Goal: Navigation & Orientation: Find specific page/section

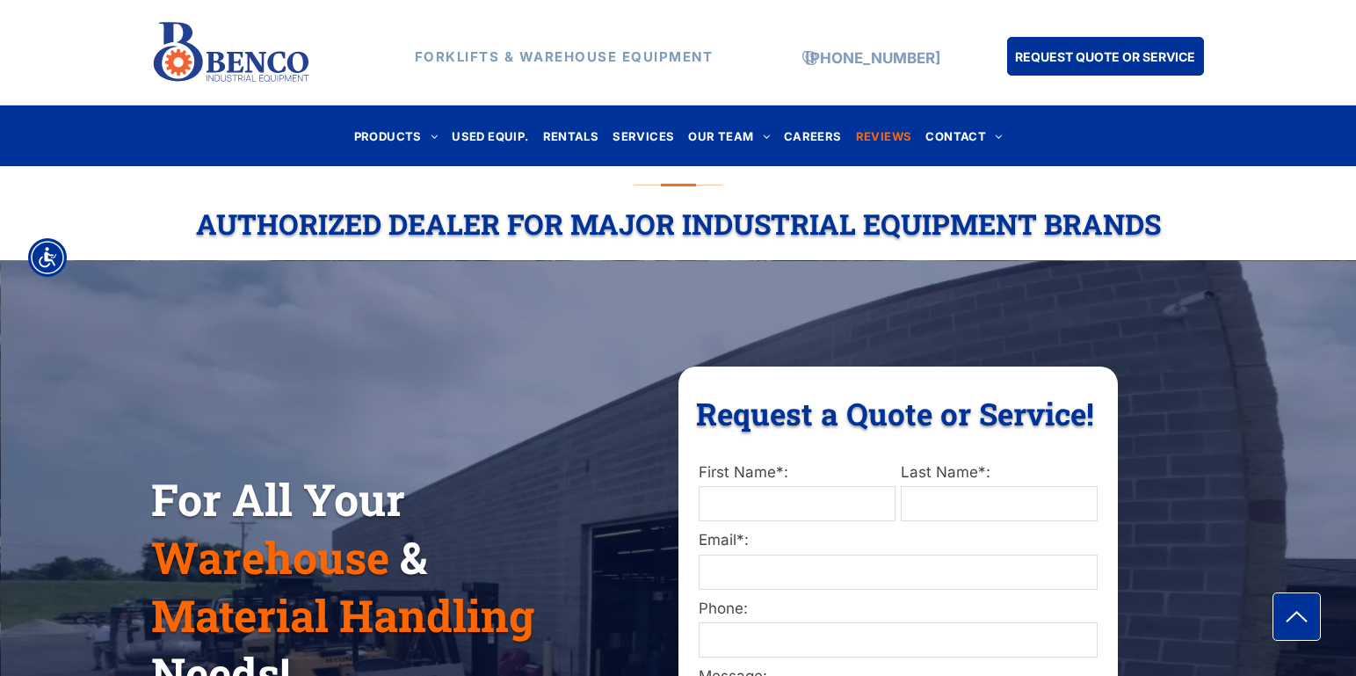
click at [891, 135] on span "REVIEWS" at bounding box center [884, 136] width 56 height 24
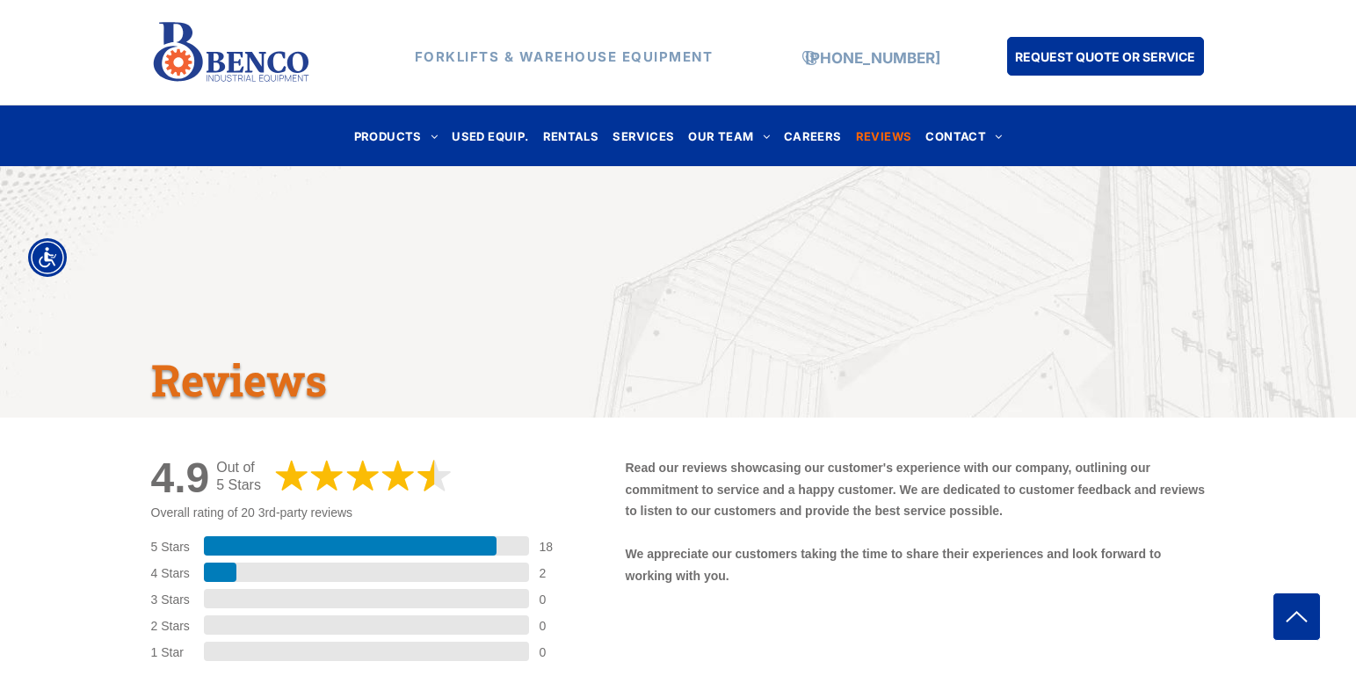
drag, startPoint x: 626, startPoint y: 465, endPoint x: 779, endPoint y: 586, distance: 195.8
click at [779, 586] on div "Read our reviews showcasing our customer's experience with our company, outlini…" at bounding box center [916, 528] width 580 height 143
copy p "Read our reviews showcasing our customer's experience with our company, outlini…"
click at [231, 55] on img at bounding box center [231, 53] width 160 height 76
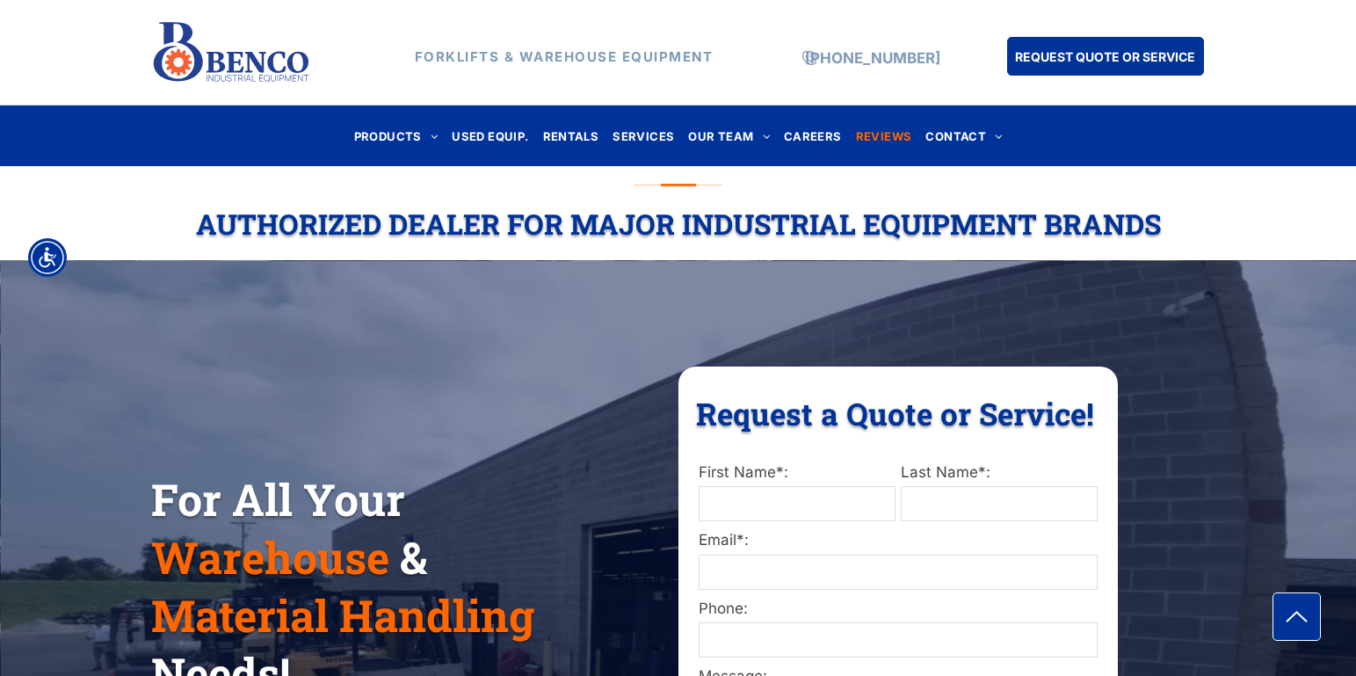
click at [872, 130] on span "REVIEWS" at bounding box center [884, 136] width 56 height 24
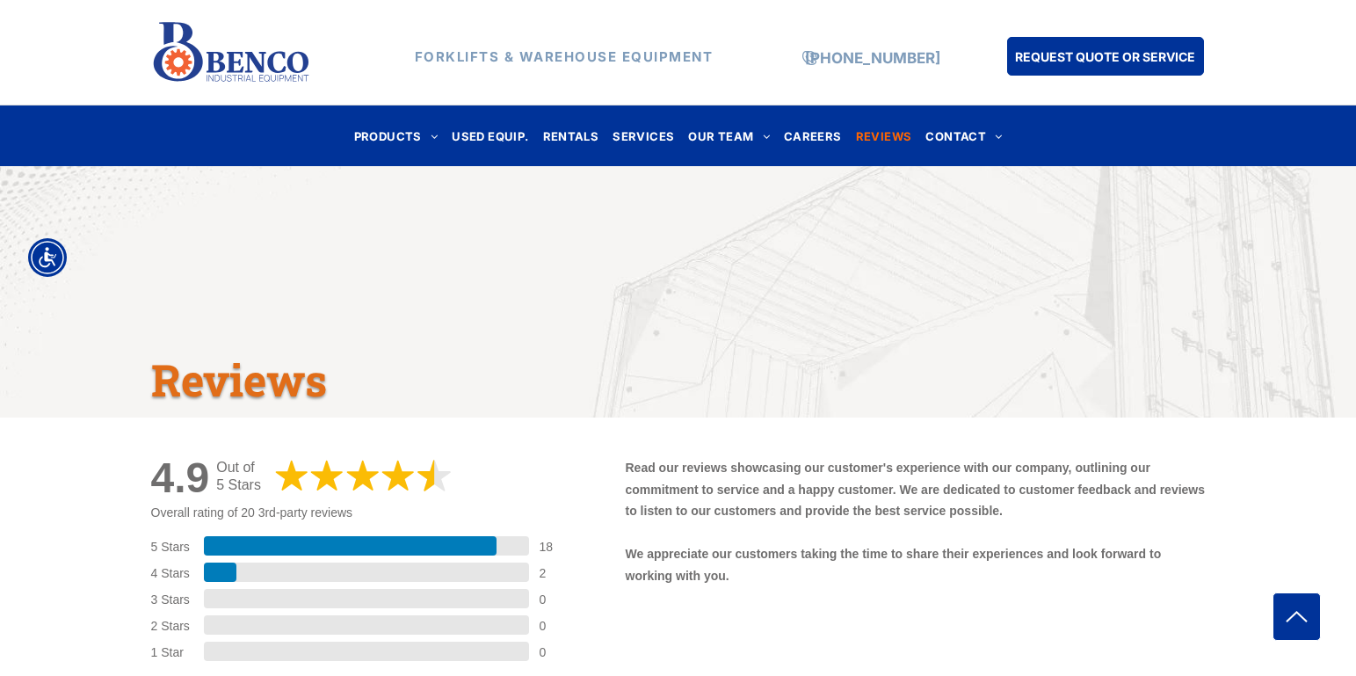
drag, startPoint x: 758, startPoint y: 582, endPoint x: 626, endPoint y: 475, distance: 170.6
click at [626, 475] on p "Read our reviews showcasing our customer's experience with our company, outlini…" at bounding box center [916, 521] width 580 height 129
copy p "Read our reviews showcasing our customer's experience with our company, outlini…"
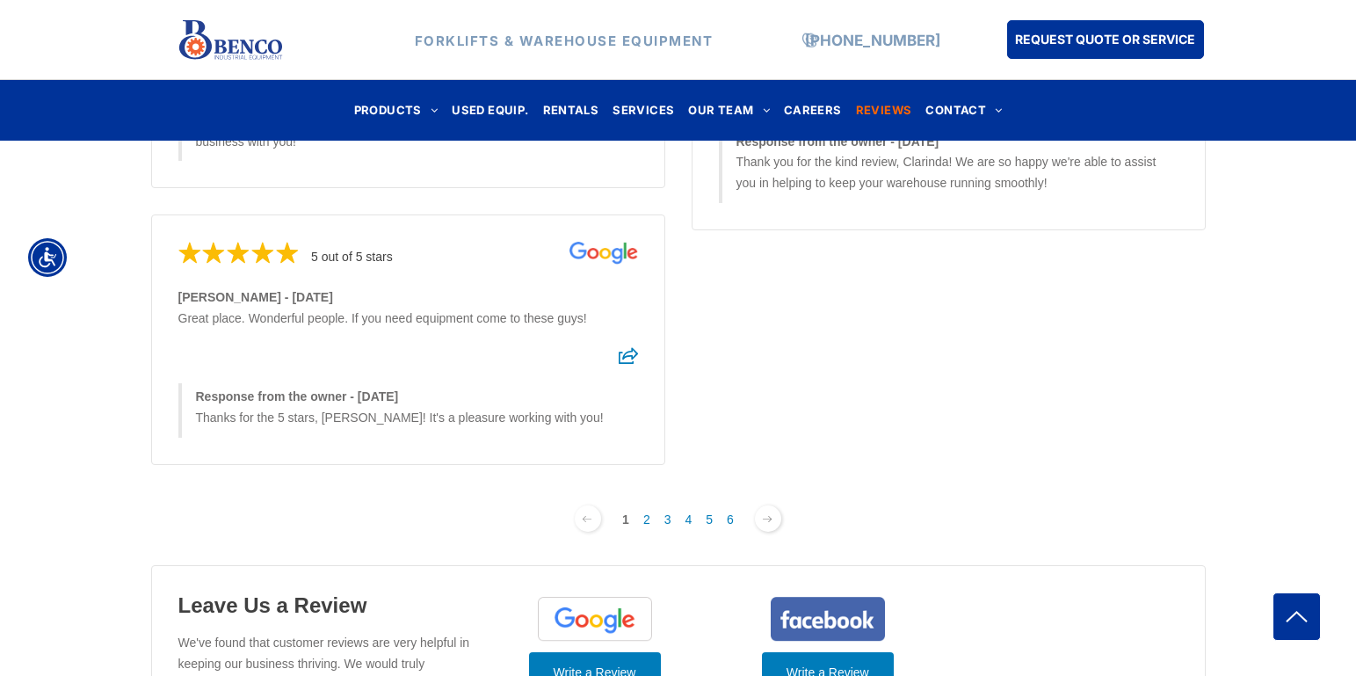
scroll to position [1140, 0]
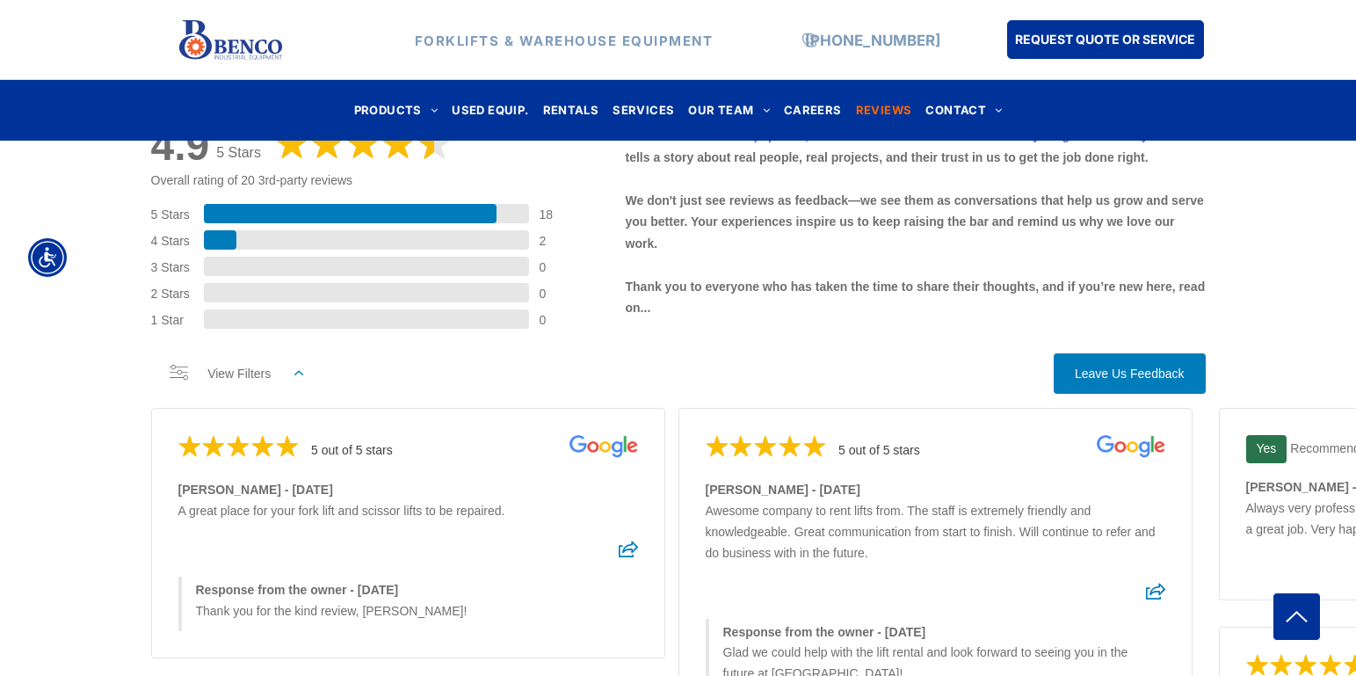
scroll to position [463, 0]
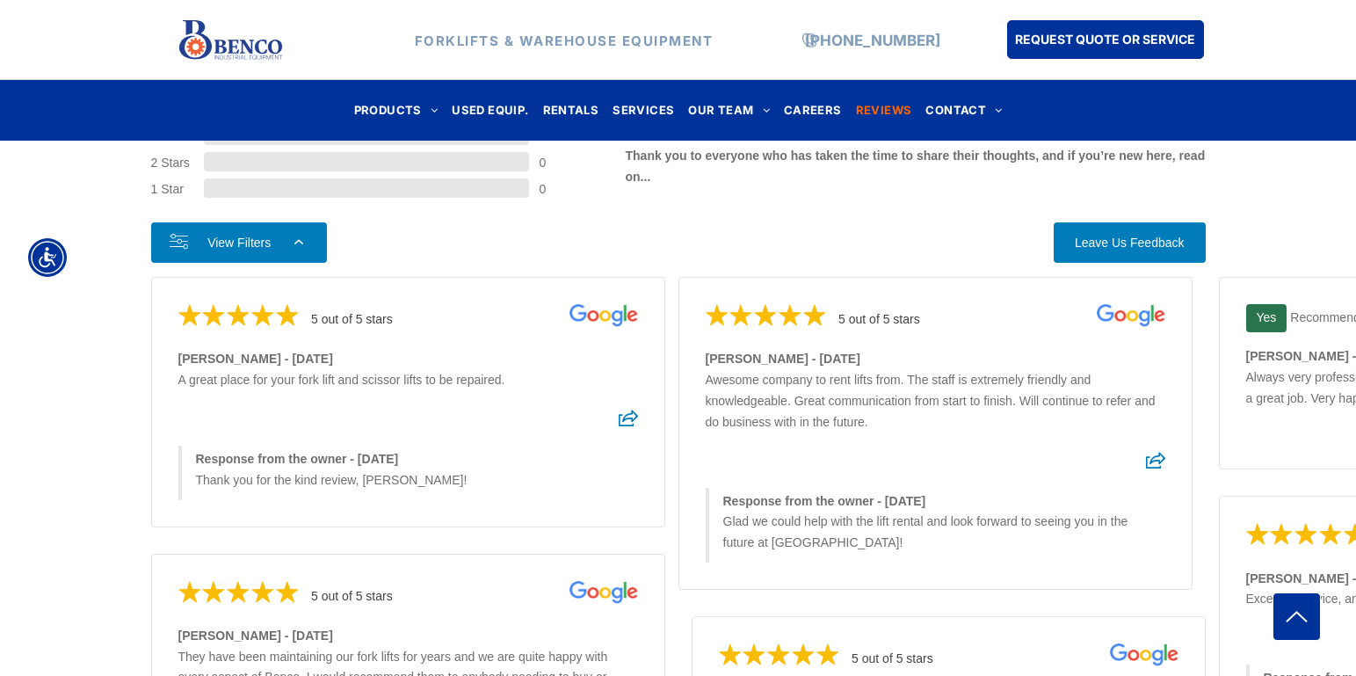
click at [274, 233] on link "View Filters" at bounding box center [239, 242] width 176 height 40
click at [251, 315] on select "**********" at bounding box center [263, 321] width 133 height 25
select select "**********"
click at [197, 309] on select "**********" at bounding box center [263, 321] width 133 height 25
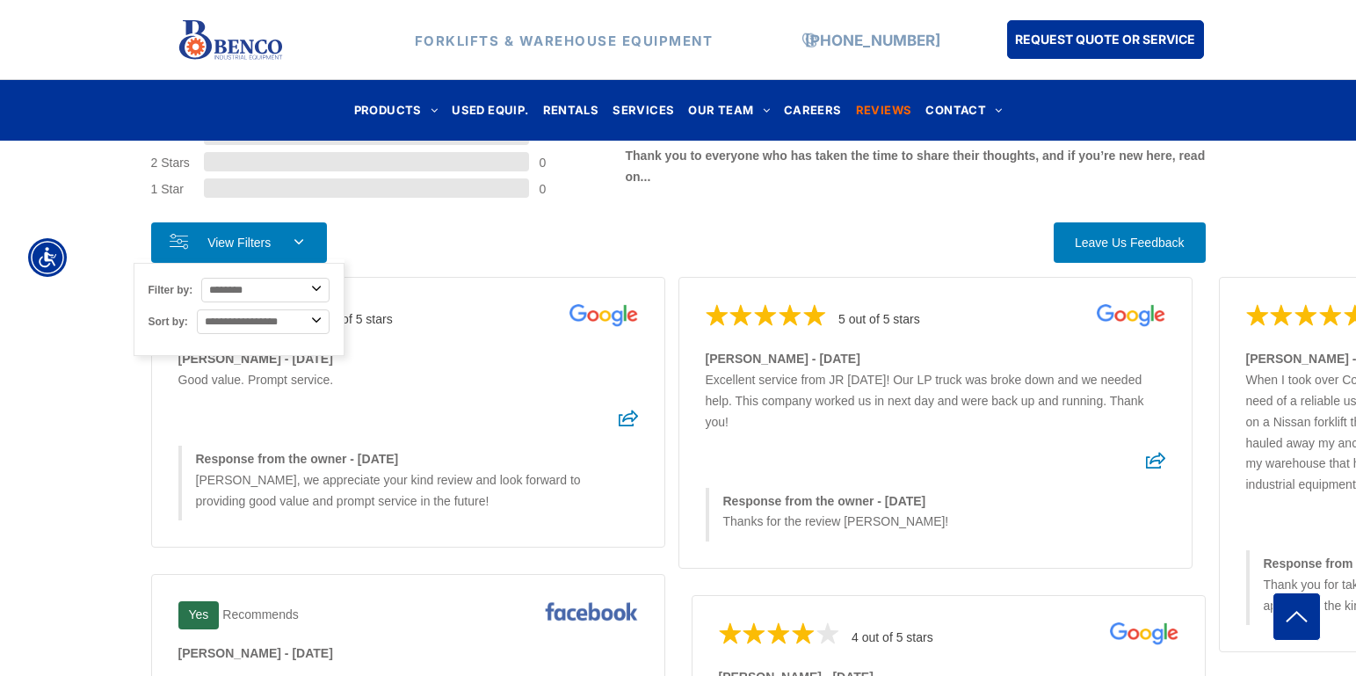
click at [430, 232] on section "**********" at bounding box center [678, 242] width 1055 height 40
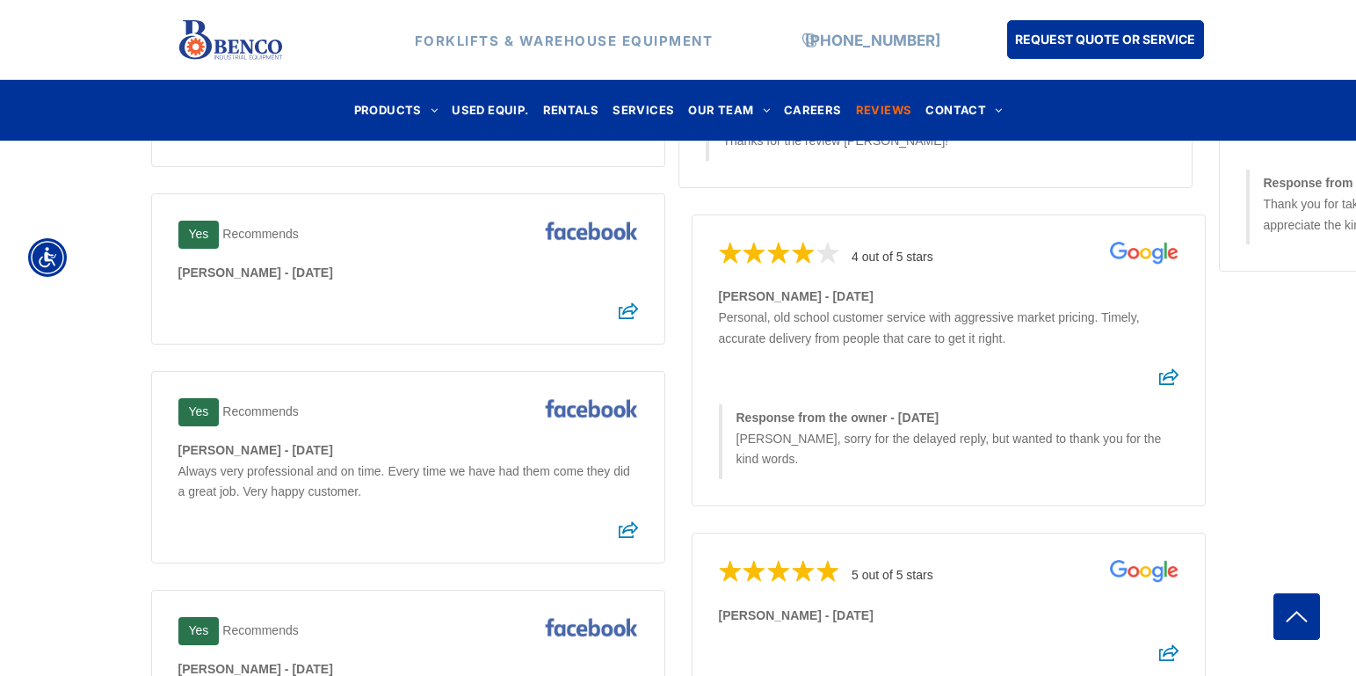
scroll to position [0, 0]
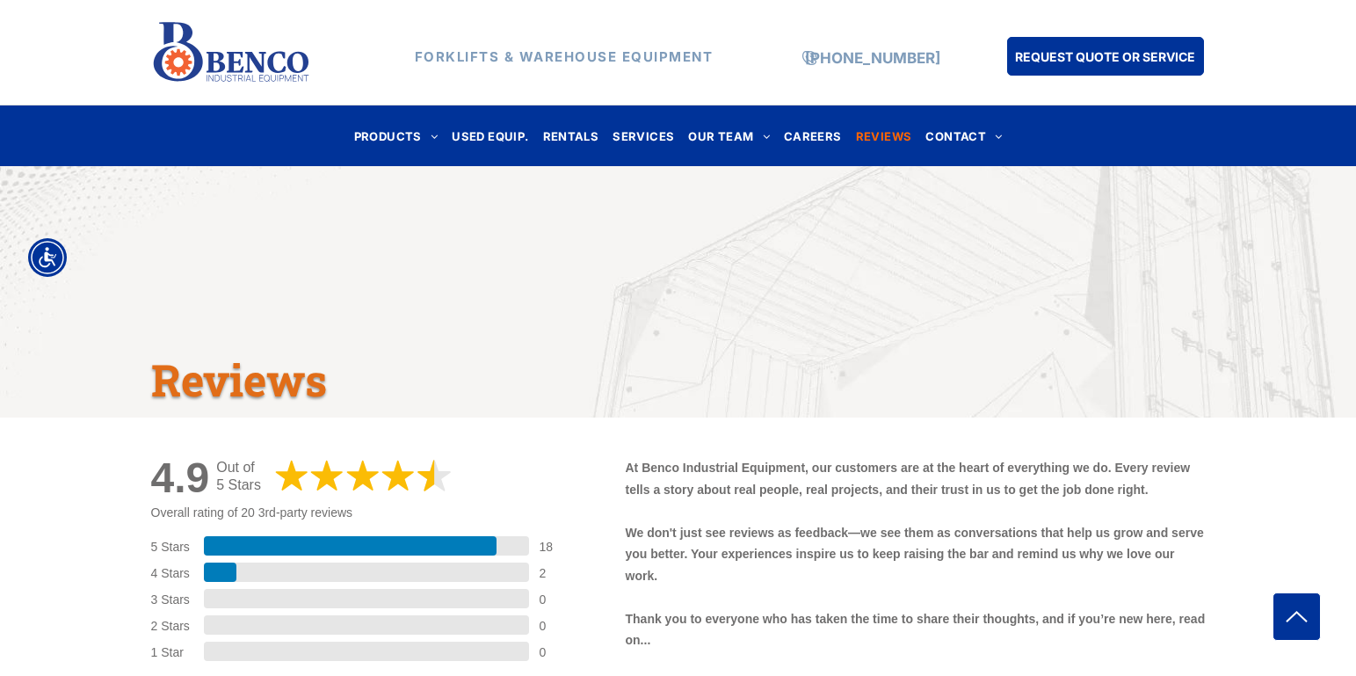
click at [194, 53] on img at bounding box center [231, 53] width 160 height 76
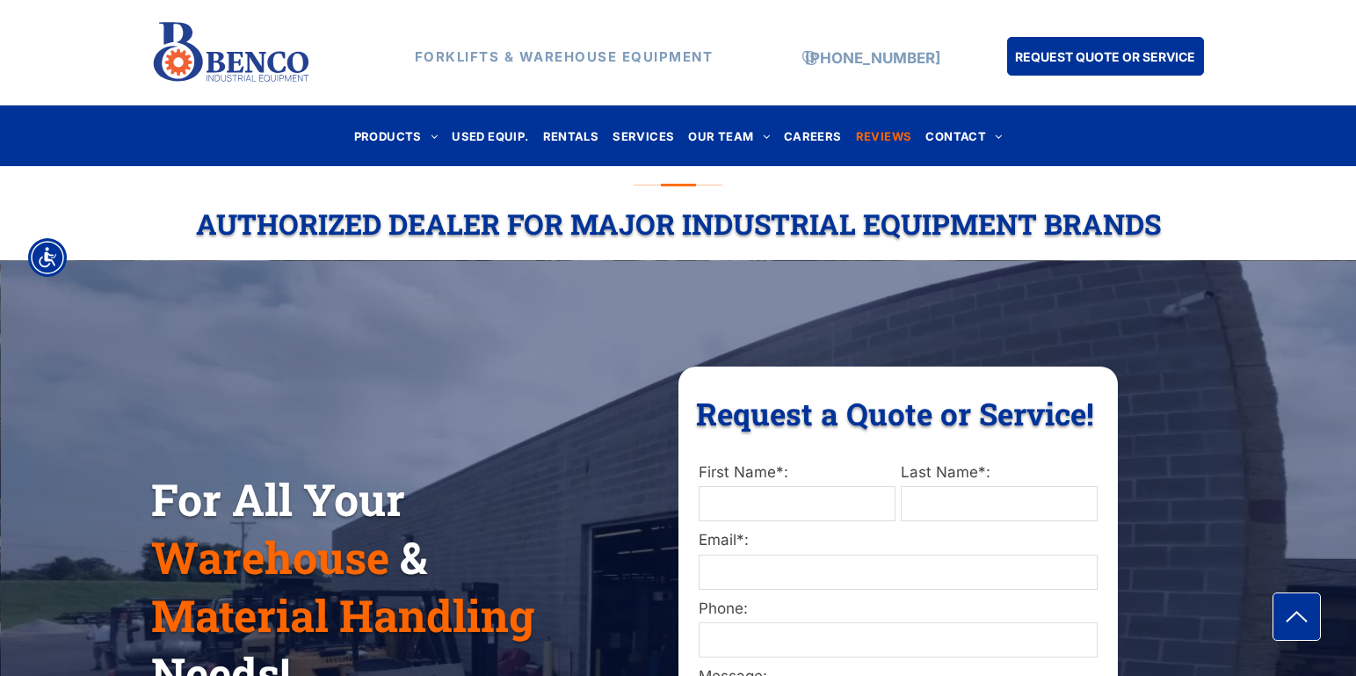
click at [881, 131] on span "REVIEWS" at bounding box center [884, 136] width 56 height 24
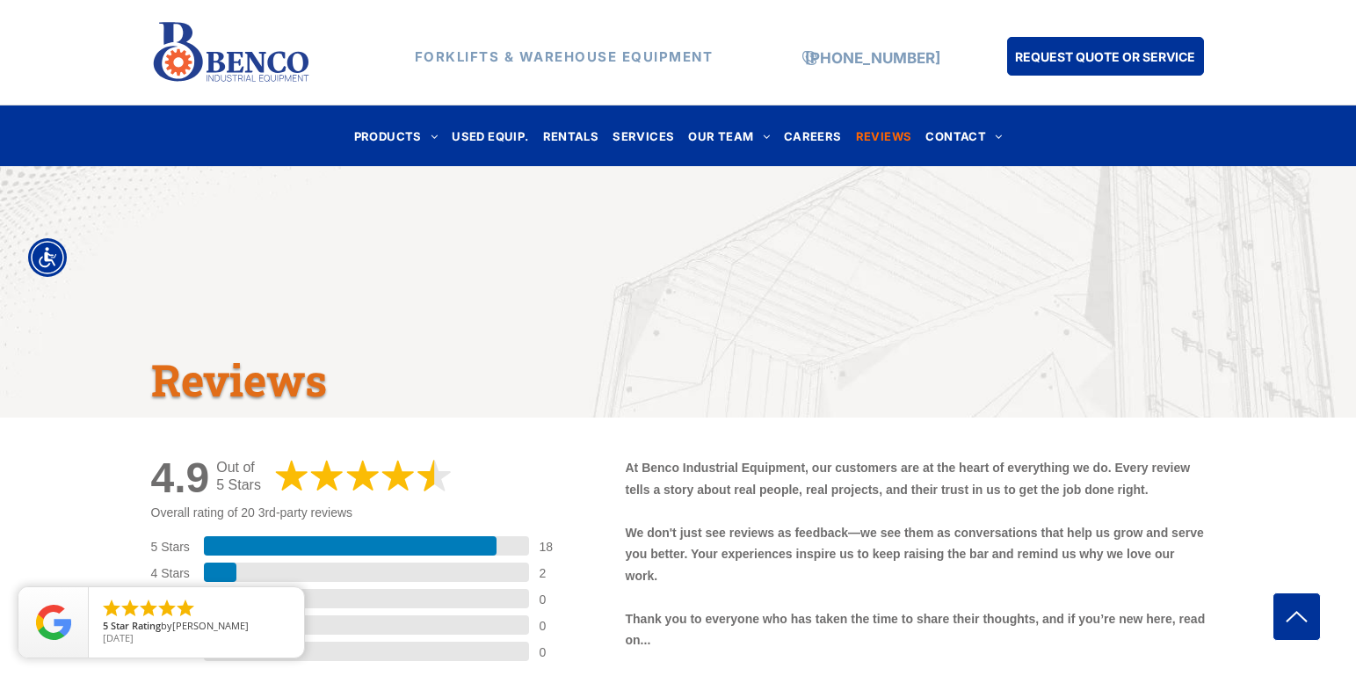
click at [284, 62] on img at bounding box center [231, 53] width 160 height 76
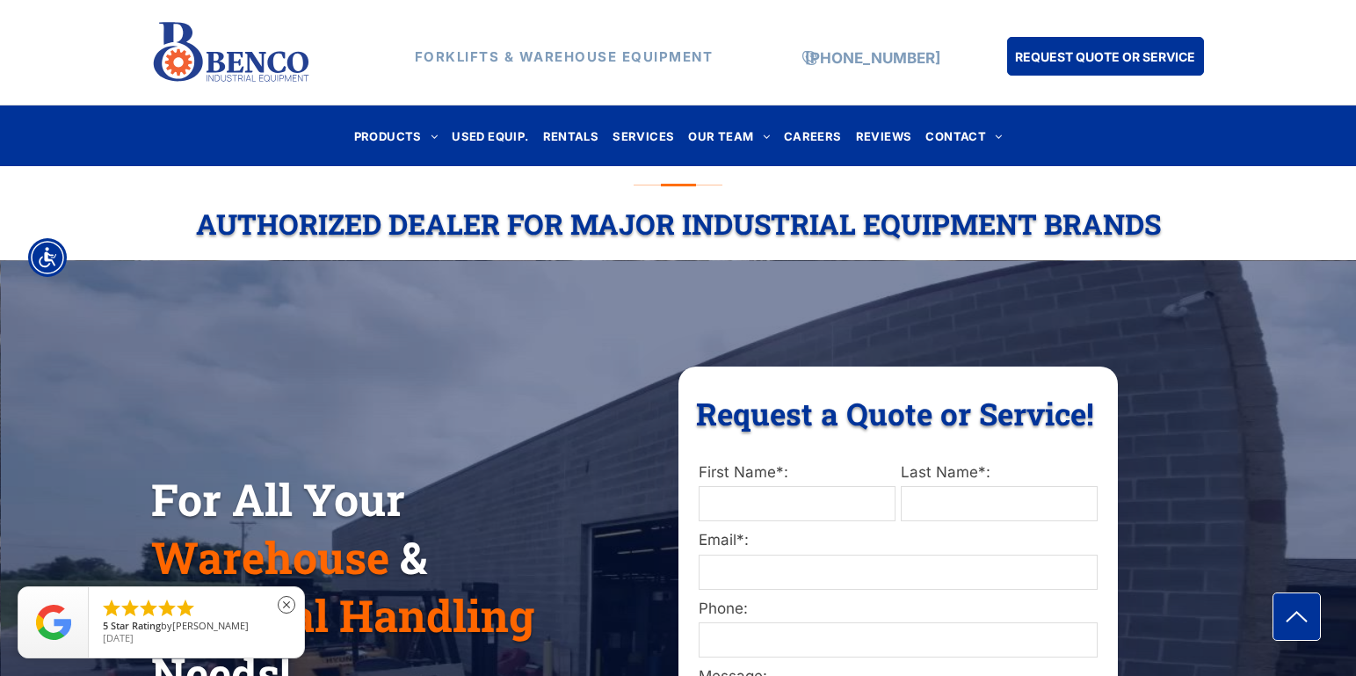
click at [151, 611] on li "" at bounding box center [148, 608] width 21 height 21
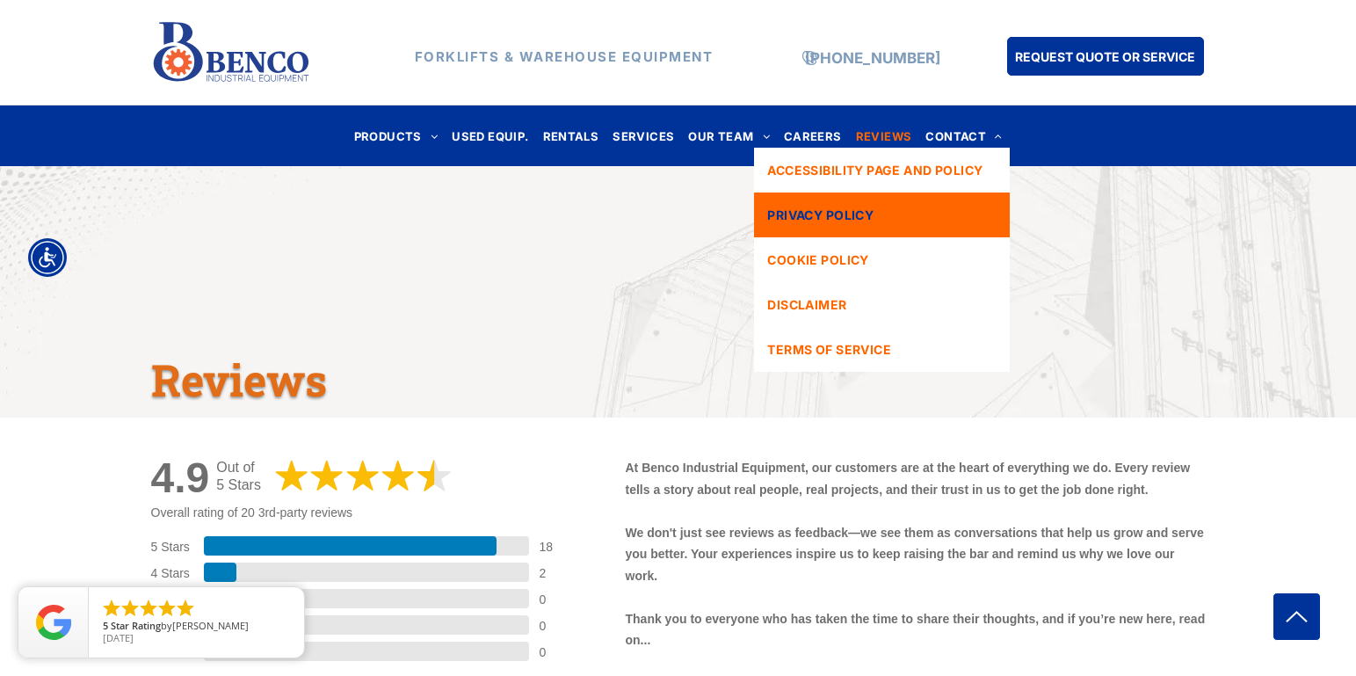
click at [904, 207] on link "PRIVACY POLICY" at bounding box center [881, 214] width 255 height 45
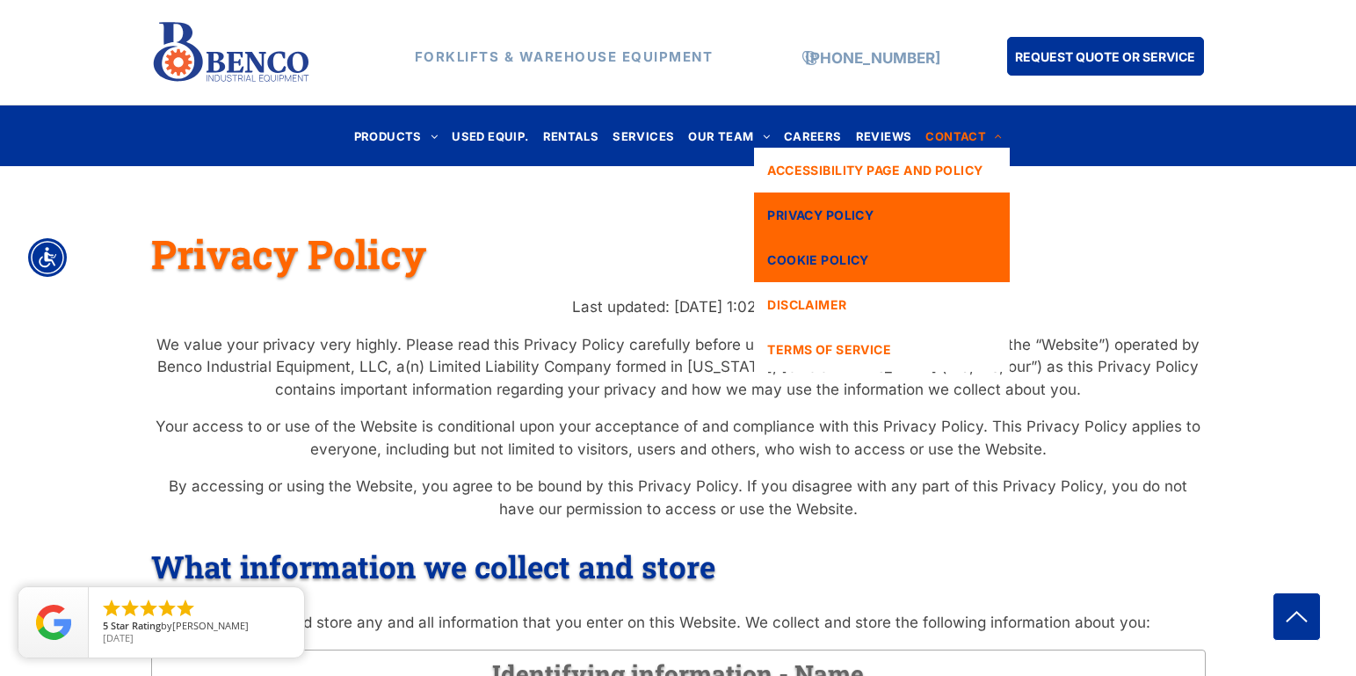
click at [841, 259] on span "COOKIE POLICY" at bounding box center [817, 259] width 101 height 18
